Goal: Task Accomplishment & Management: Complete application form

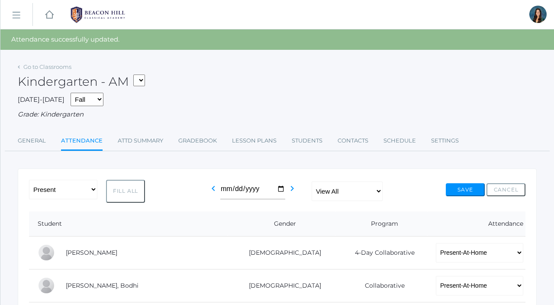
click at [141, 81] on select "*KIND - Kindergarten AM *KIND - Kindergarten PM" at bounding box center [139, 80] width 12 height 12
click at [290, 190] on icon "chevron_right" at bounding box center [292, 188] width 10 height 10
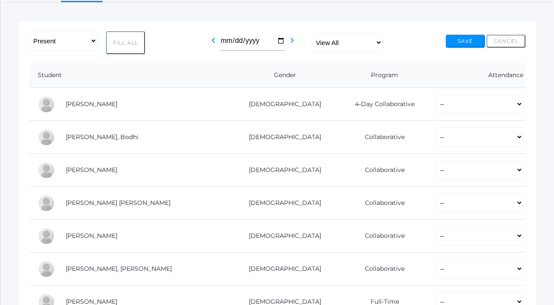
scroll to position [129, 0]
click at [365, 43] on select "View All Full-Time 4-Day Collaborative Collaborative" at bounding box center [347, 41] width 71 height 19
select select "collaborative"
click at [312, 32] on select "View All Full-Time 4-Day Collaborative Collaborative" at bounding box center [347, 41] width 71 height 19
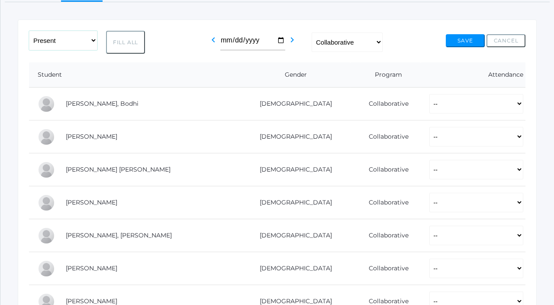
click at [65, 39] on select "-- Present Present-At-Home Tardy Excused Tardy Unexcused Absent Excused Absent …" at bounding box center [63, 40] width 68 height 19
select select "PH"
click at [29, 31] on select "-- Present Present-At-Home Tardy Excused Tardy Unexcused Absent Excused Absent …" at bounding box center [63, 40] width 68 height 19
click at [116, 48] on button "Fill All" at bounding box center [125, 42] width 39 height 23
select select "PH"
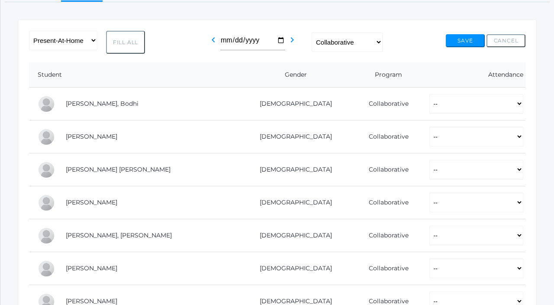
select select "PH"
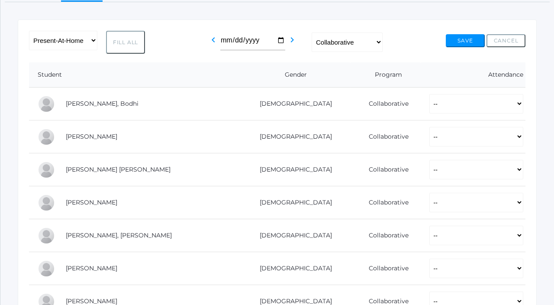
select select "PH"
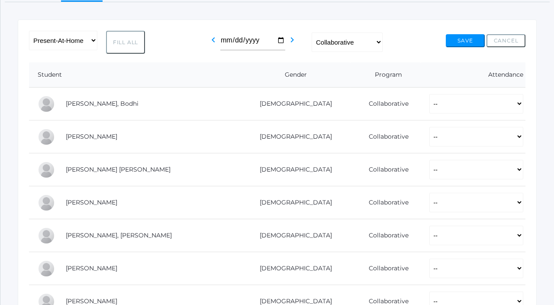
select select "PH"
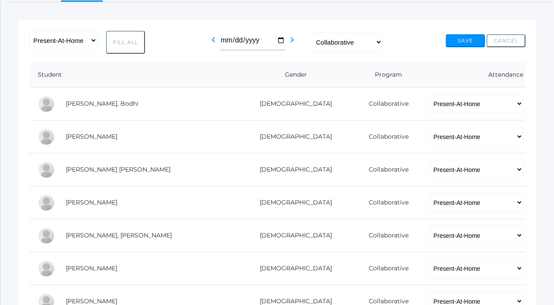
scroll to position [0, 0]
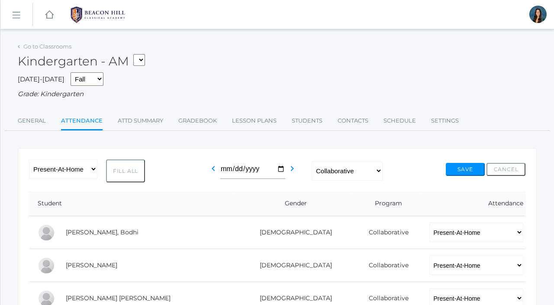
click at [138, 61] on select "*KIND - Kindergarten AM *KIND - Kindergarten PM" at bounding box center [139, 60] width 12 height 12
select select "2131"
click at [136, 54] on select "*KIND - Kindergarten AM *KIND - Kindergarten PM" at bounding box center [139, 60] width 12 height 12
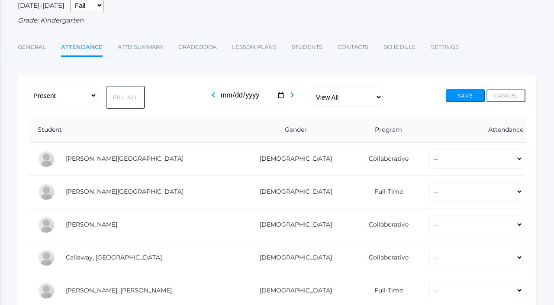
scroll to position [76, 0]
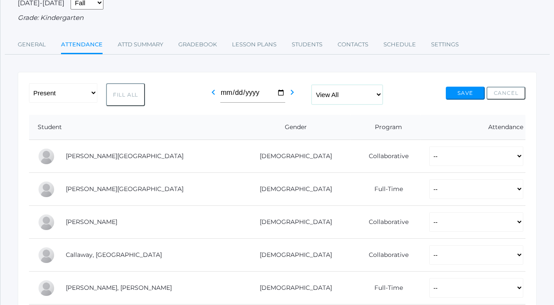
click at [343, 97] on select "View All Full-Time 4-Day Collaborative Collaborative" at bounding box center [347, 94] width 71 height 19
select select "collaborative"
click at [312, 85] on select "View All Full-Time 4-Day Collaborative Collaborative" at bounding box center [347, 94] width 71 height 19
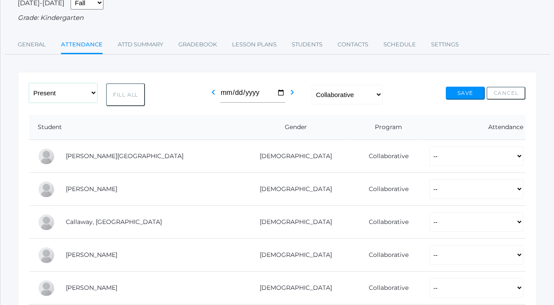
click at [90, 95] on select "-- Present Present-At-Home Tardy Excused Tardy Unexcused Absent Excused Absent …" at bounding box center [63, 92] width 68 height 19
select select "PH"
click at [29, 83] on select "-- Present Present-At-Home Tardy Excused Tardy Unexcused Absent Excused Absent …" at bounding box center [63, 92] width 68 height 19
click at [137, 94] on button "Fill All" at bounding box center [125, 94] width 39 height 23
select select "PH"
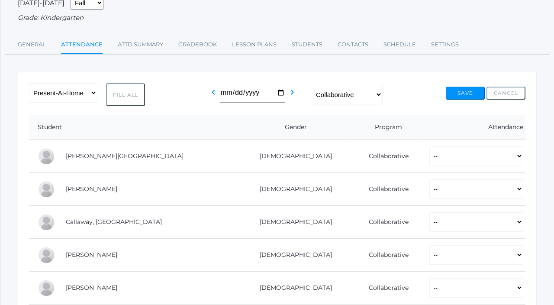
select select "PH"
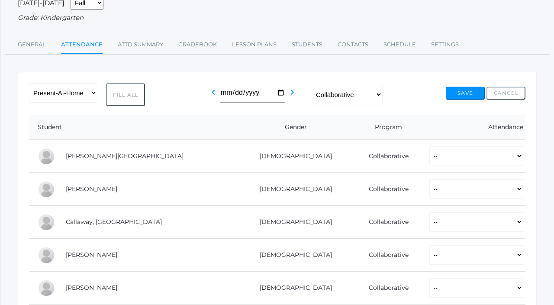
select select "PH"
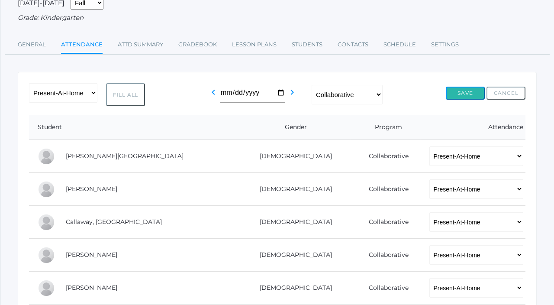
click at [458, 95] on button "Save" at bounding box center [465, 93] width 39 height 13
